Goal: Transaction & Acquisition: Purchase product/service

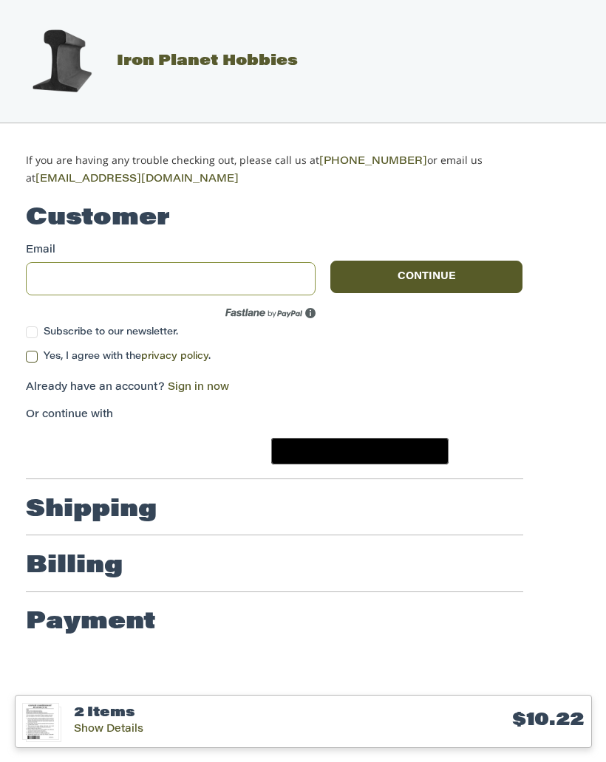
click at [156, 264] on input "Email" at bounding box center [171, 278] width 290 height 33
type input "*"
click at [182, 262] on input "Email" at bounding box center [171, 278] width 290 height 33
click at [240, 262] on input "Email" at bounding box center [171, 278] width 290 height 33
type input "**********"
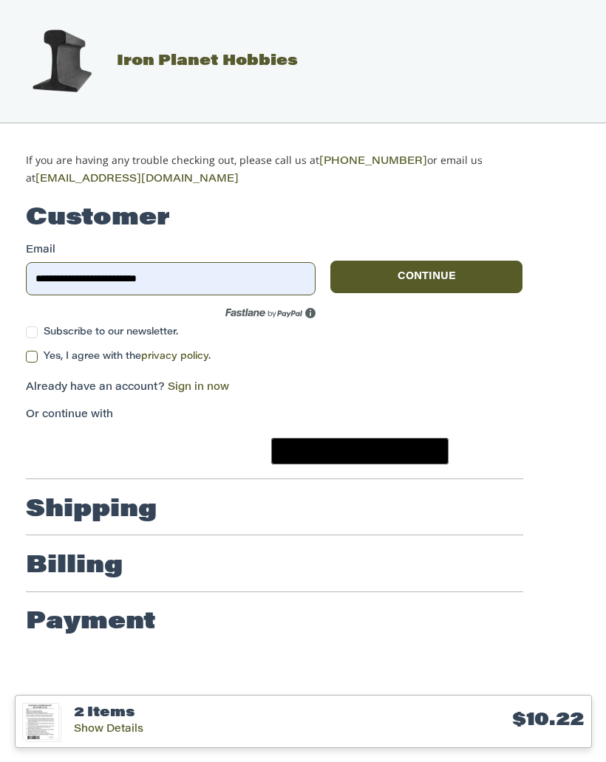
click at [33, 327] on label "Subscribe to our newsletter." at bounding box center [171, 333] width 290 height 12
click at [33, 351] on label "Yes, I agree with the privacy policy ." at bounding box center [274, 357] width 497 height 12
click at [418, 262] on button "Continue" at bounding box center [426, 277] width 193 height 33
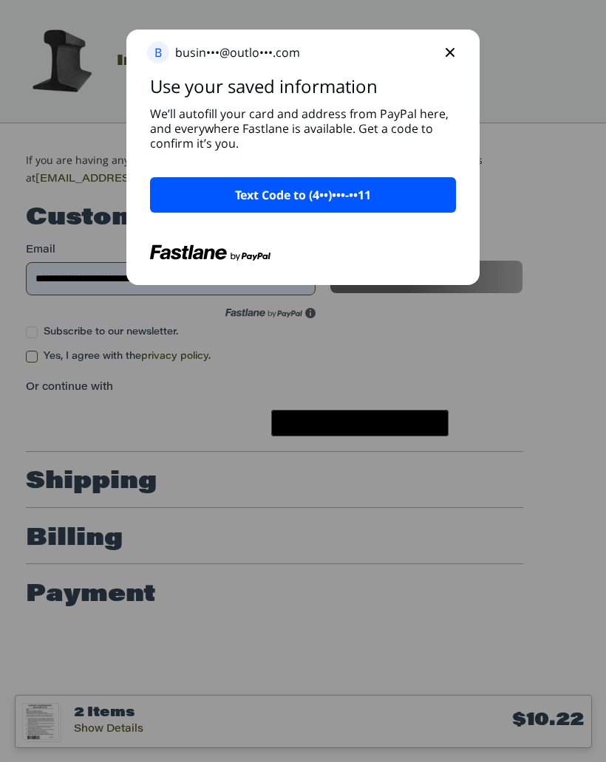
click at [350, 186] on p "Text Code to (4••)•••-••11" at bounding box center [303, 195] width 136 height 18
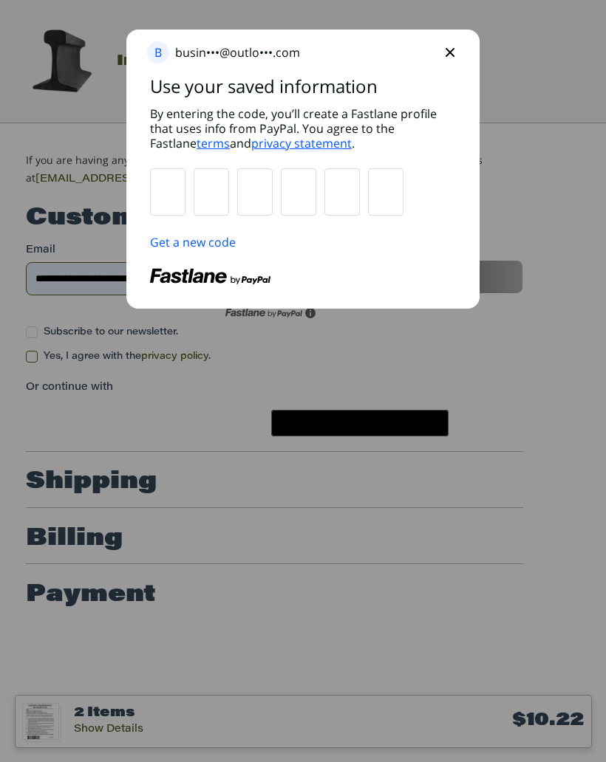
click at [176, 188] on input "text" at bounding box center [168, 192] width 34 height 46
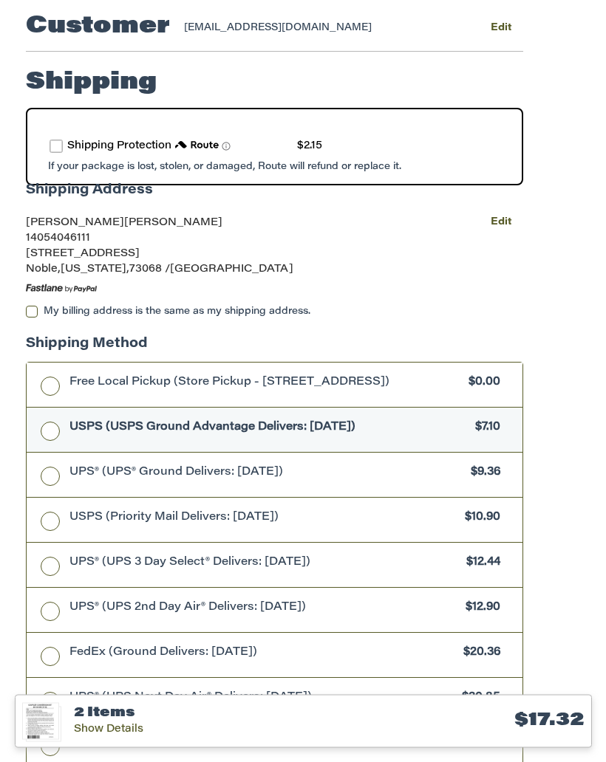
scroll to position [192, 0]
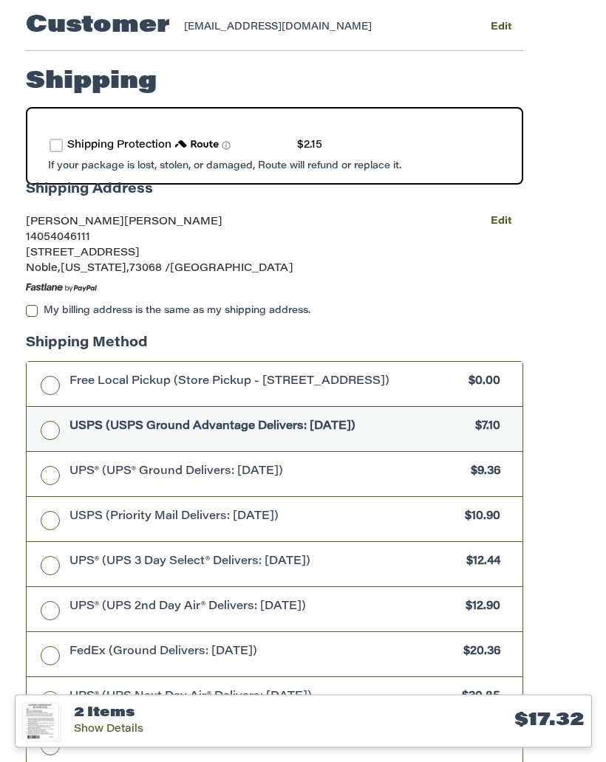
click at [63, 140] on label "route shipping protection selector element" at bounding box center [56, 146] width 13 height 13
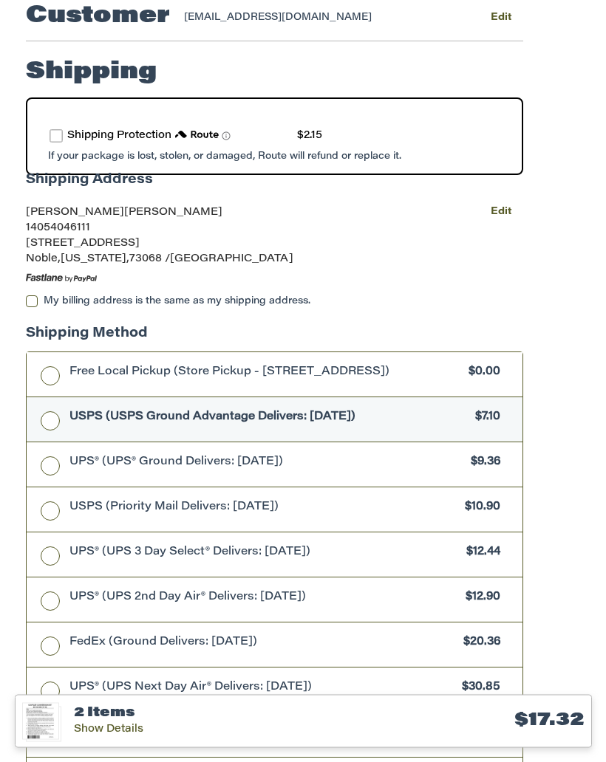
scroll to position [216, 0]
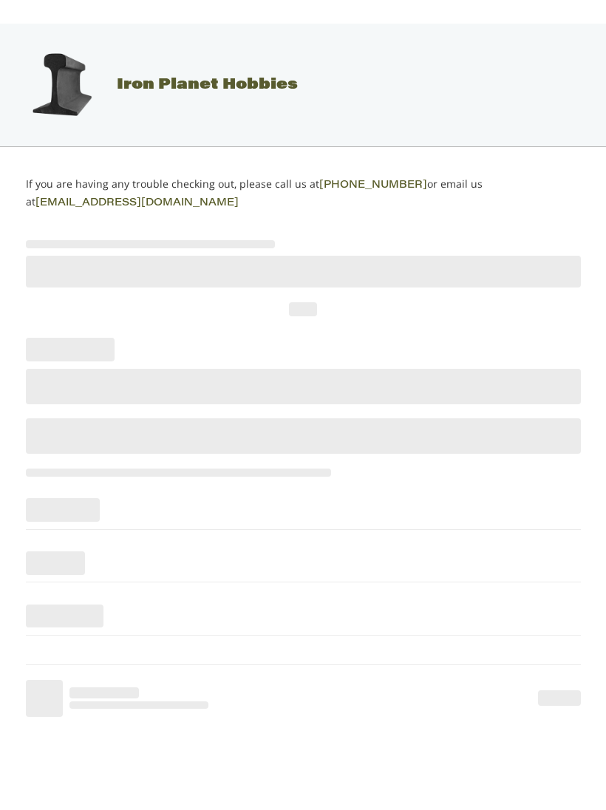
scroll to position [14, 0]
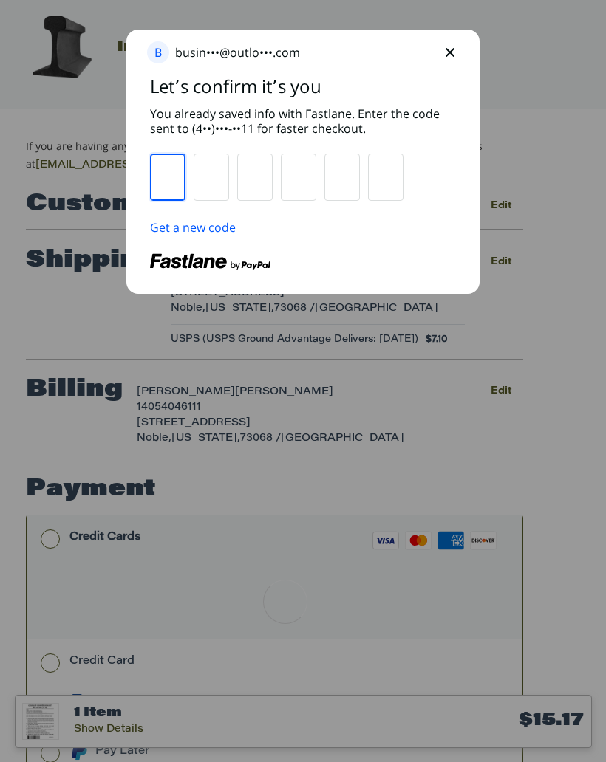
click at [169, 174] on input "text" at bounding box center [168, 177] width 34 height 46
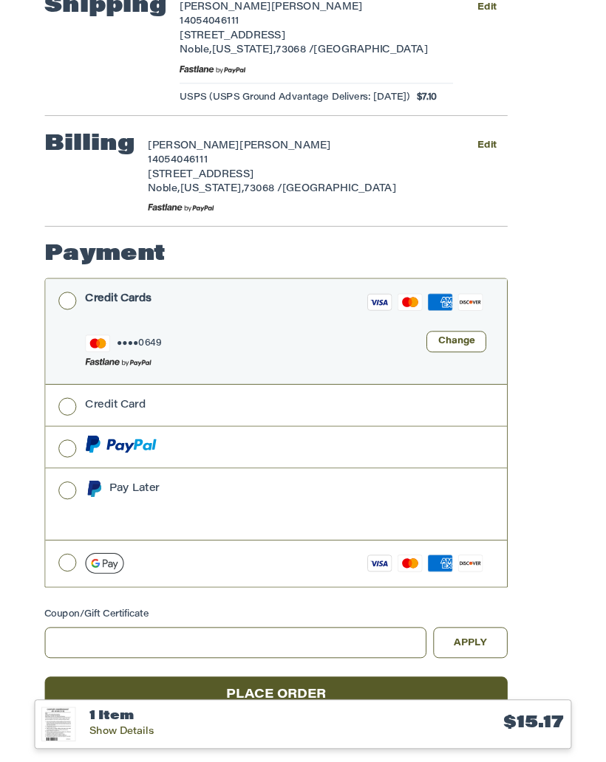
scroll to position [288, 0]
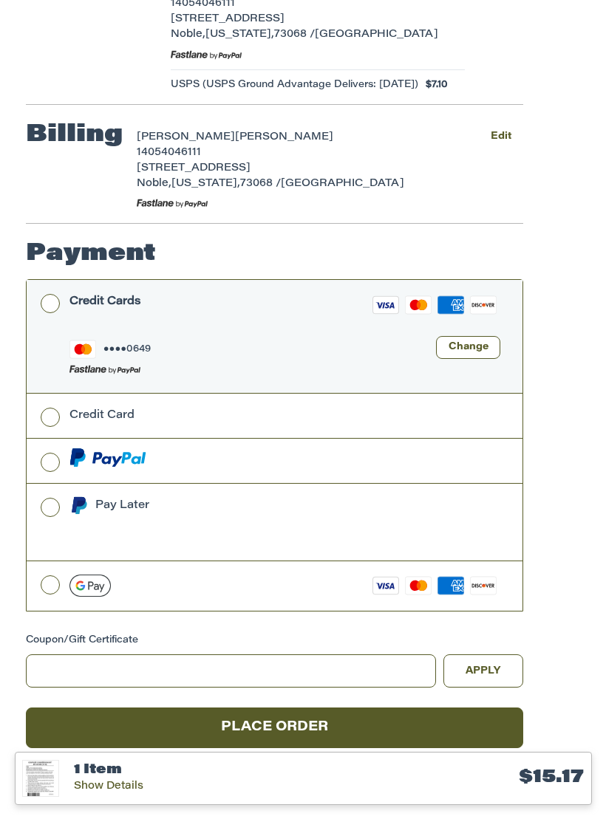
click at [404, 717] on button "Place Order" at bounding box center [274, 728] width 497 height 41
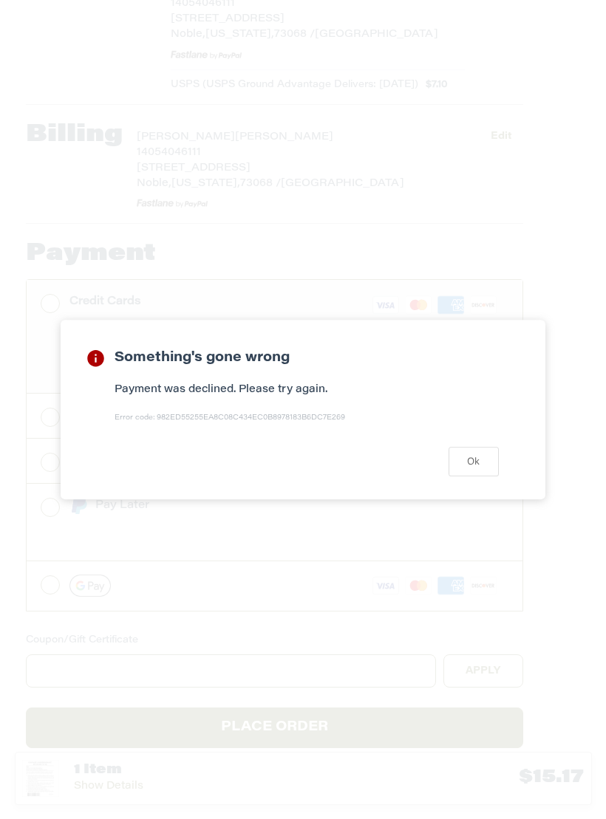
click at [480, 455] on button "Ok" at bounding box center [473, 461] width 50 height 29
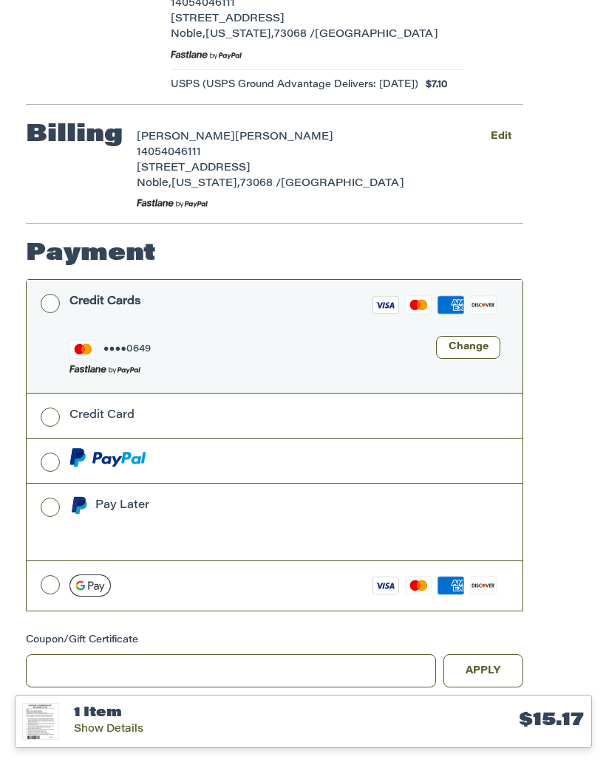
scroll to position [345, 0]
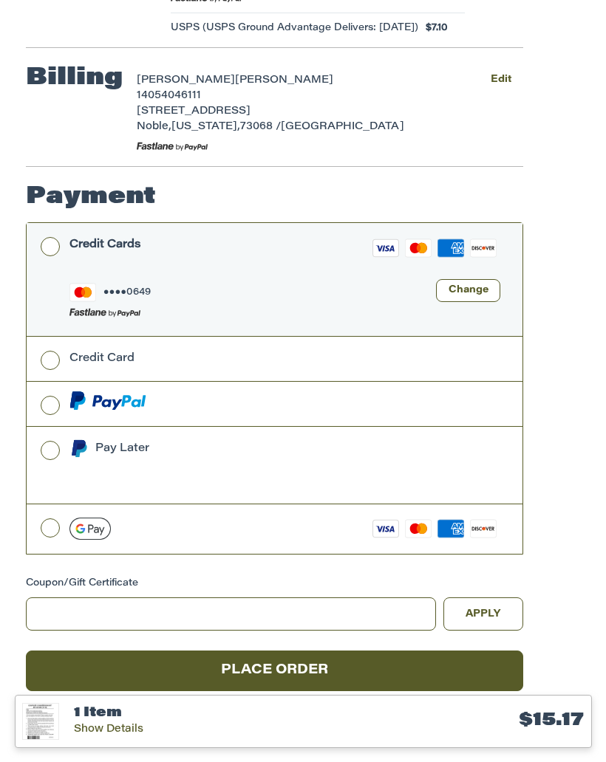
click at [56, 342] on label "Credit Card" at bounding box center [275, 359] width 496 height 44
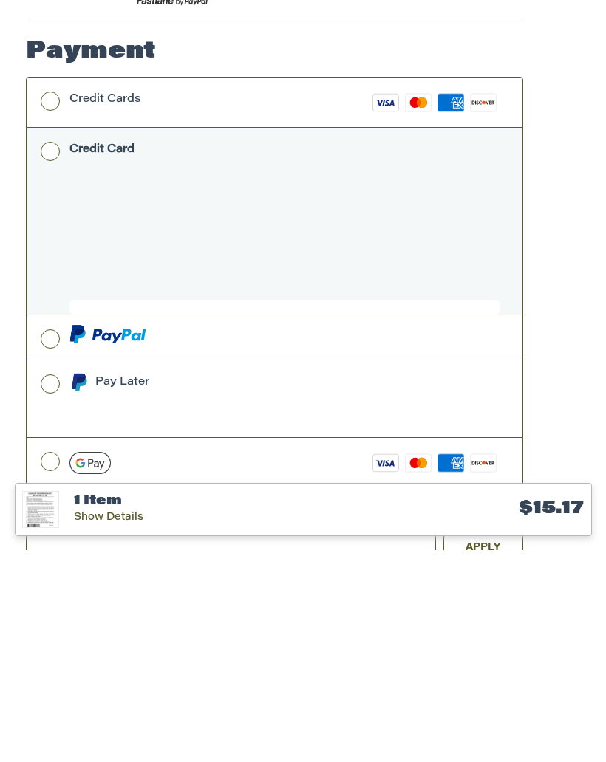
scroll to position [424, 0]
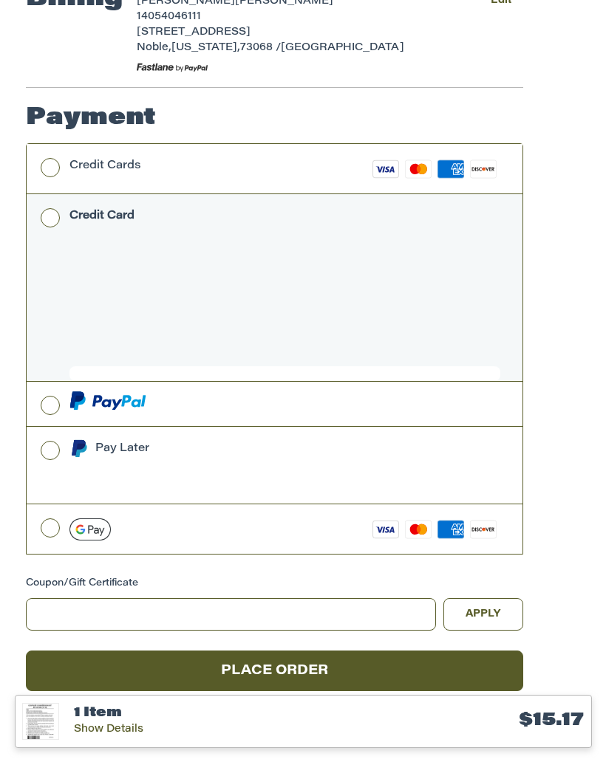
click at [290, 653] on button "Place Order" at bounding box center [274, 671] width 497 height 41
